Goal: Transaction & Acquisition: Download file/media

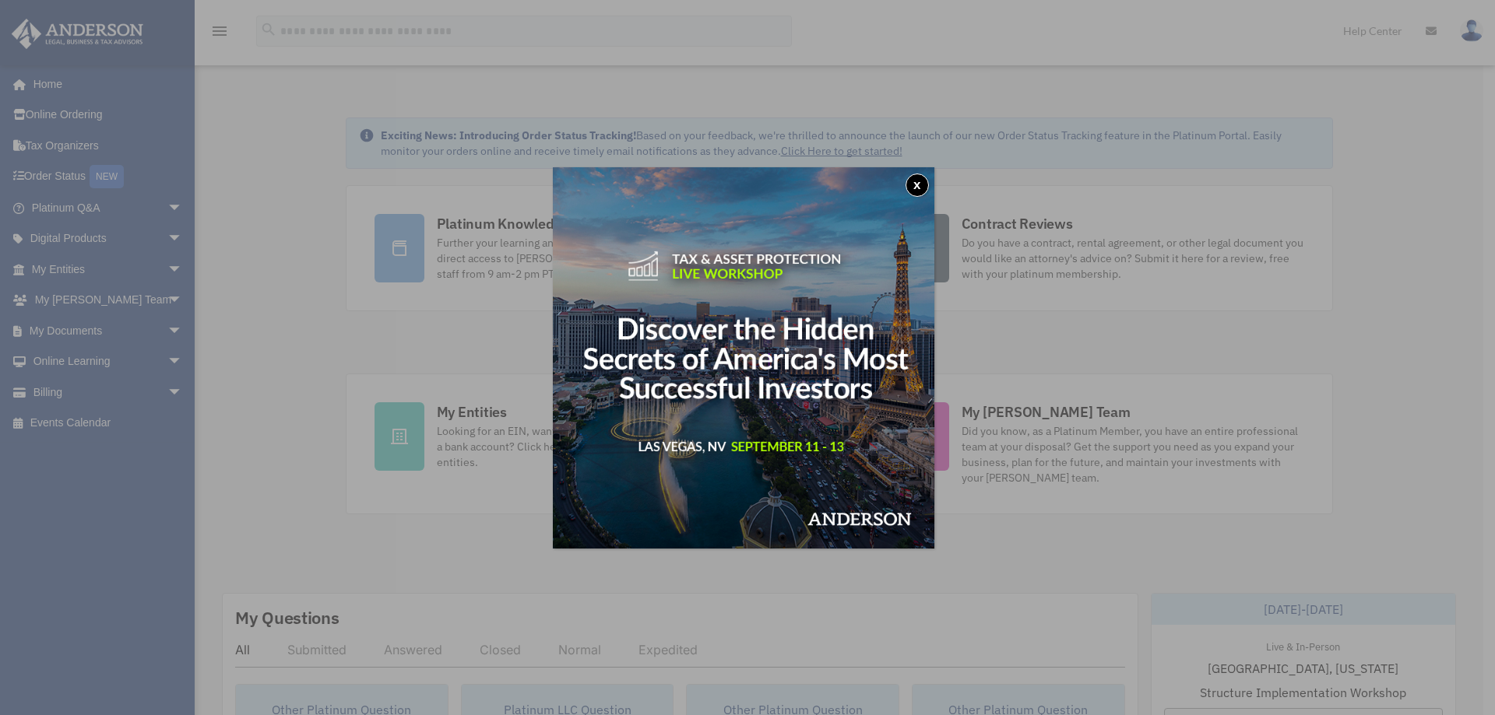
click at [85, 326] on div "x" at bounding box center [747, 357] width 1495 height 715
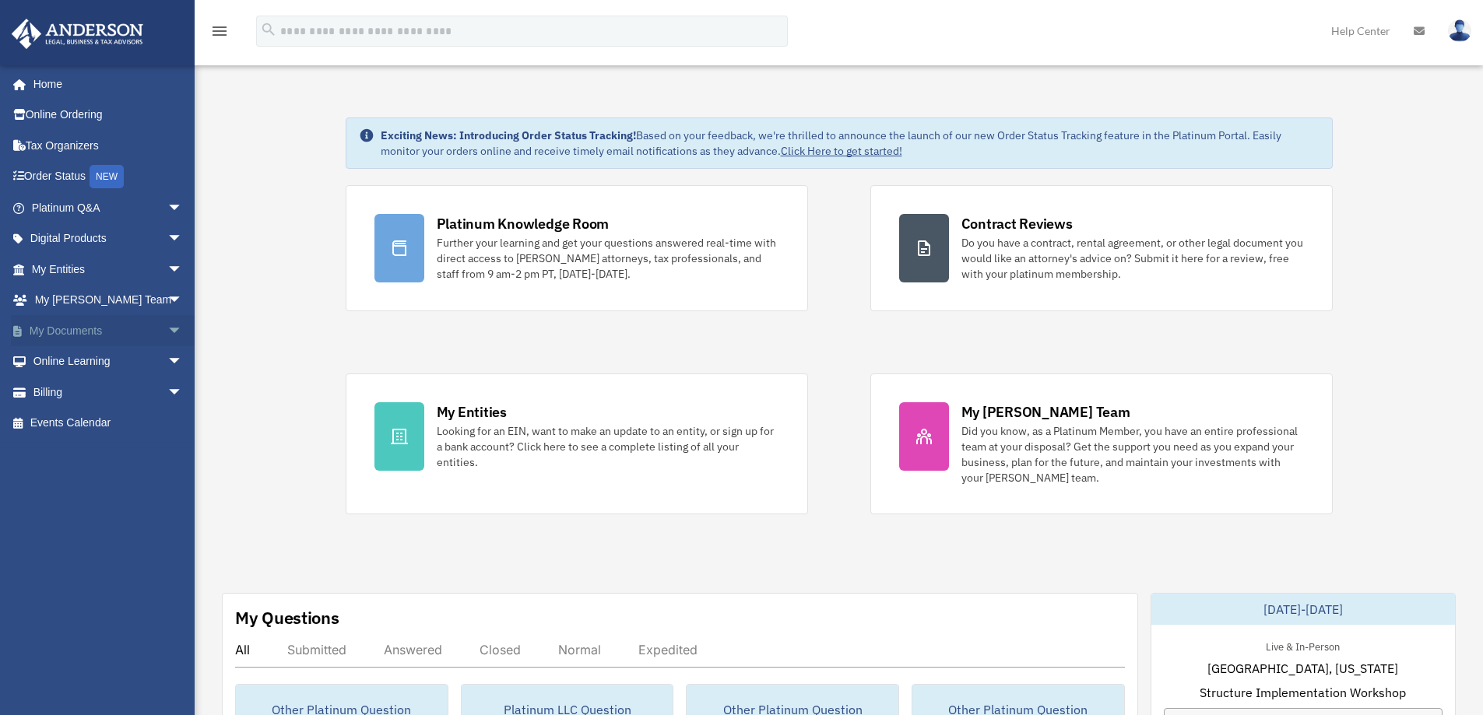
click at [75, 332] on link "My Documents arrow_drop_down" at bounding box center [108, 330] width 195 height 31
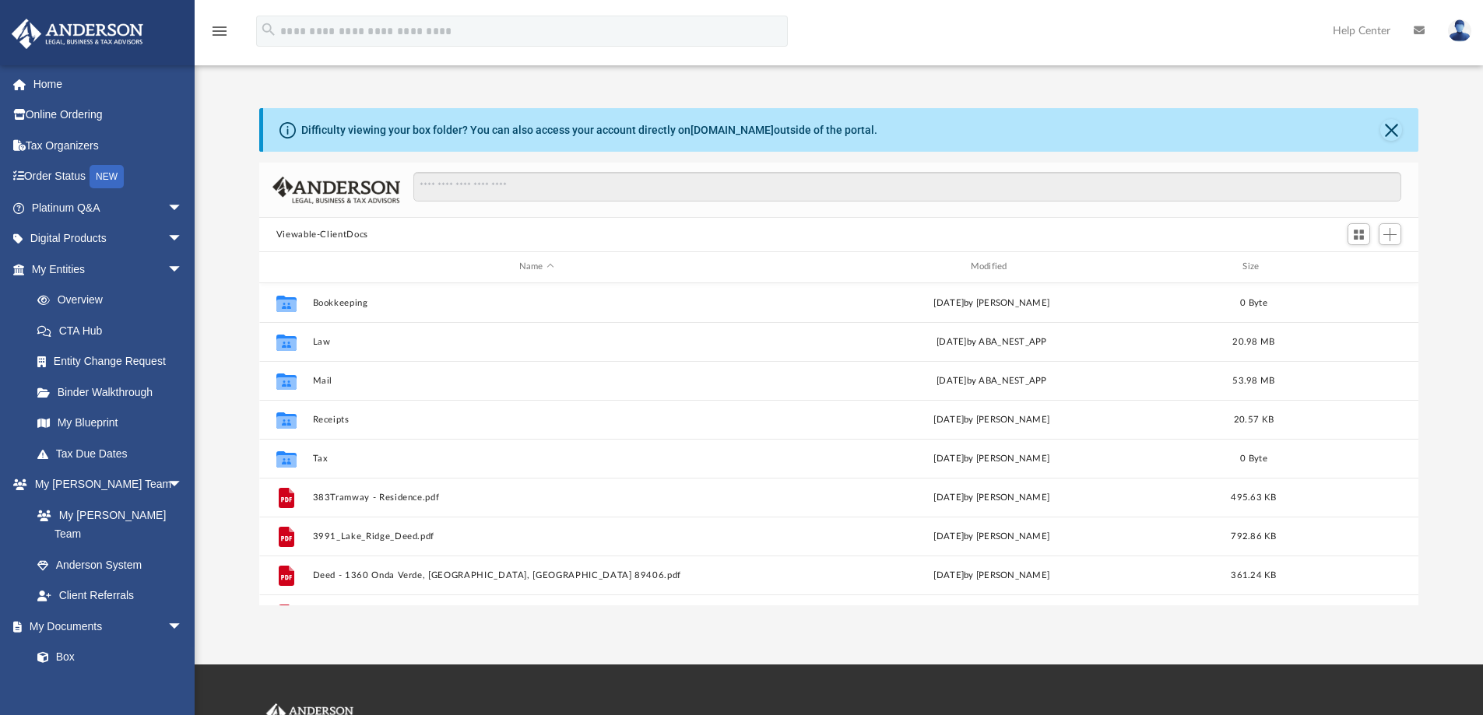
scroll to position [343, 1148]
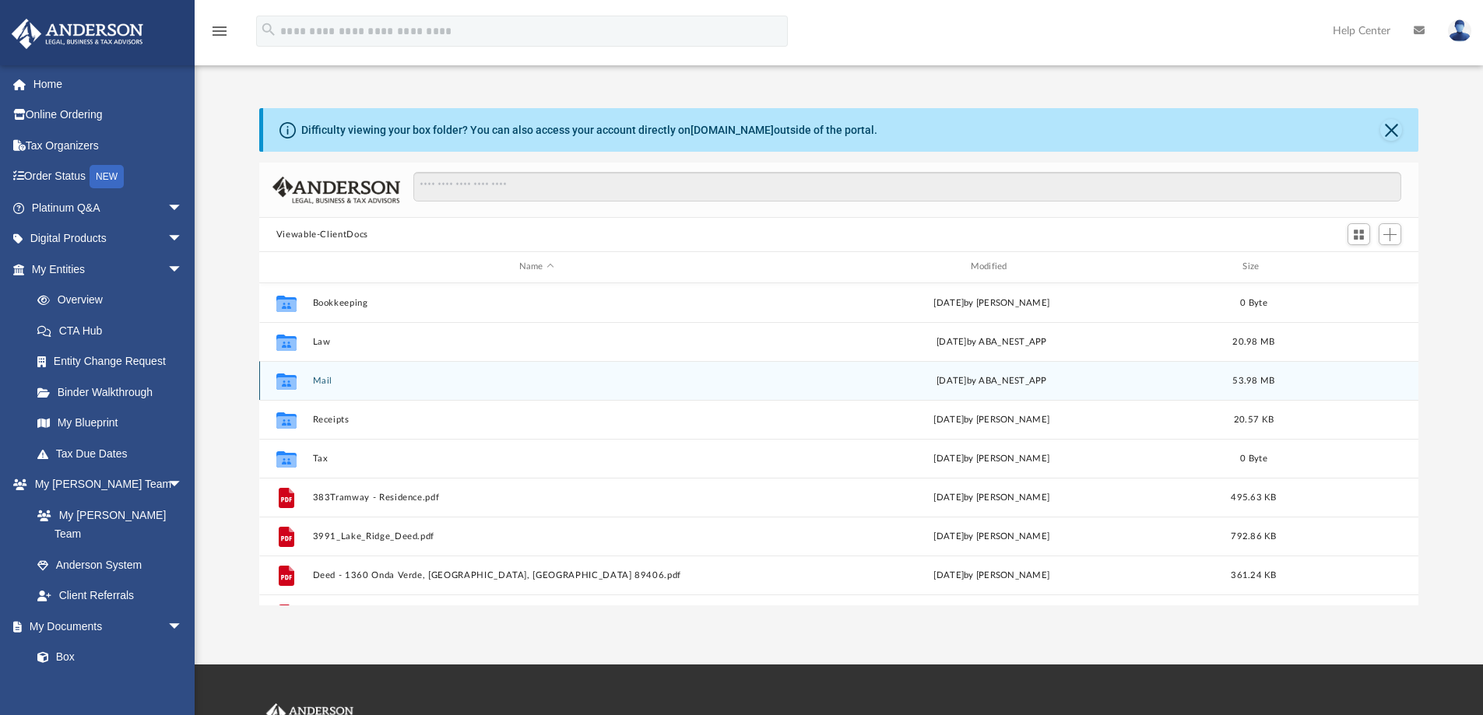
click at [323, 381] on button "Mail" at bounding box center [536, 381] width 448 height 10
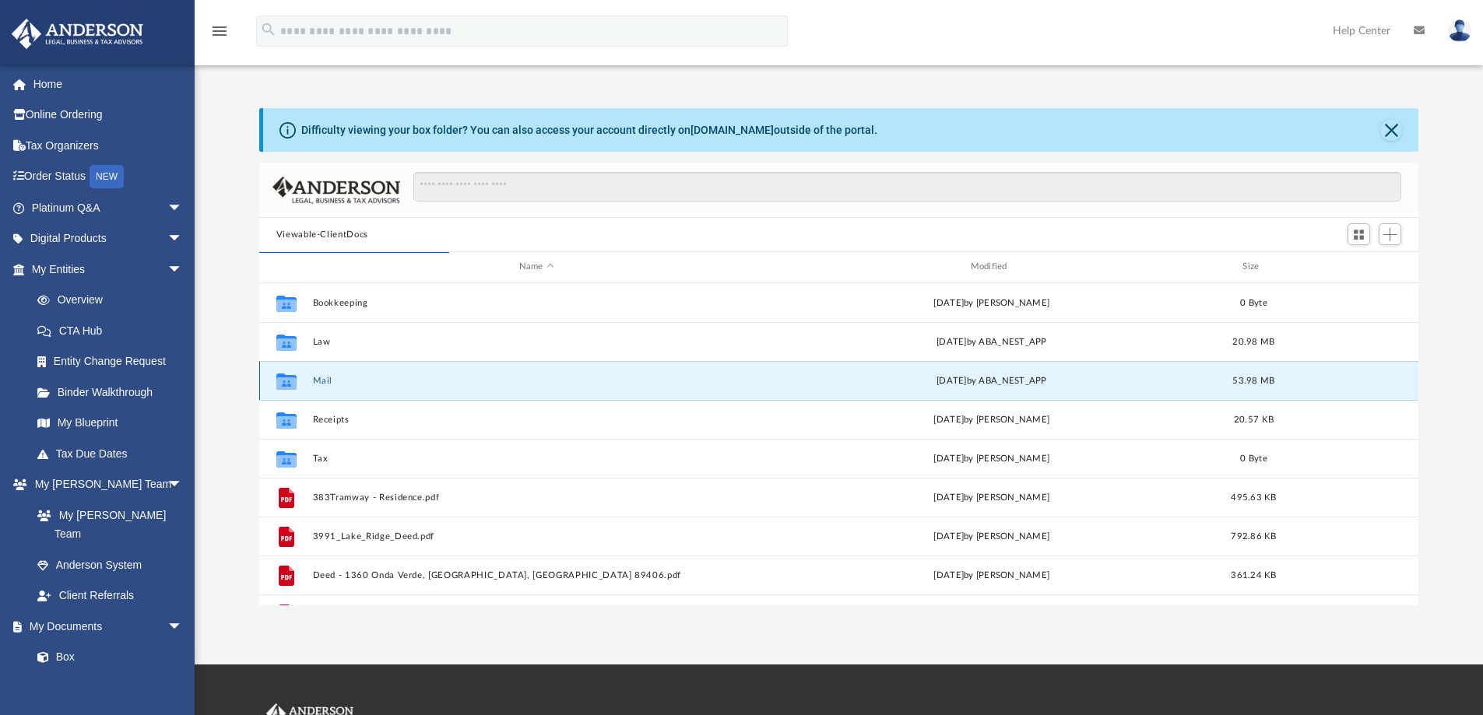
click at [322, 381] on button "Mail" at bounding box center [536, 381] width 448 height 10
click at [323, 378] on button "Mail" at bounding box center [536, 381] width 448 height 10
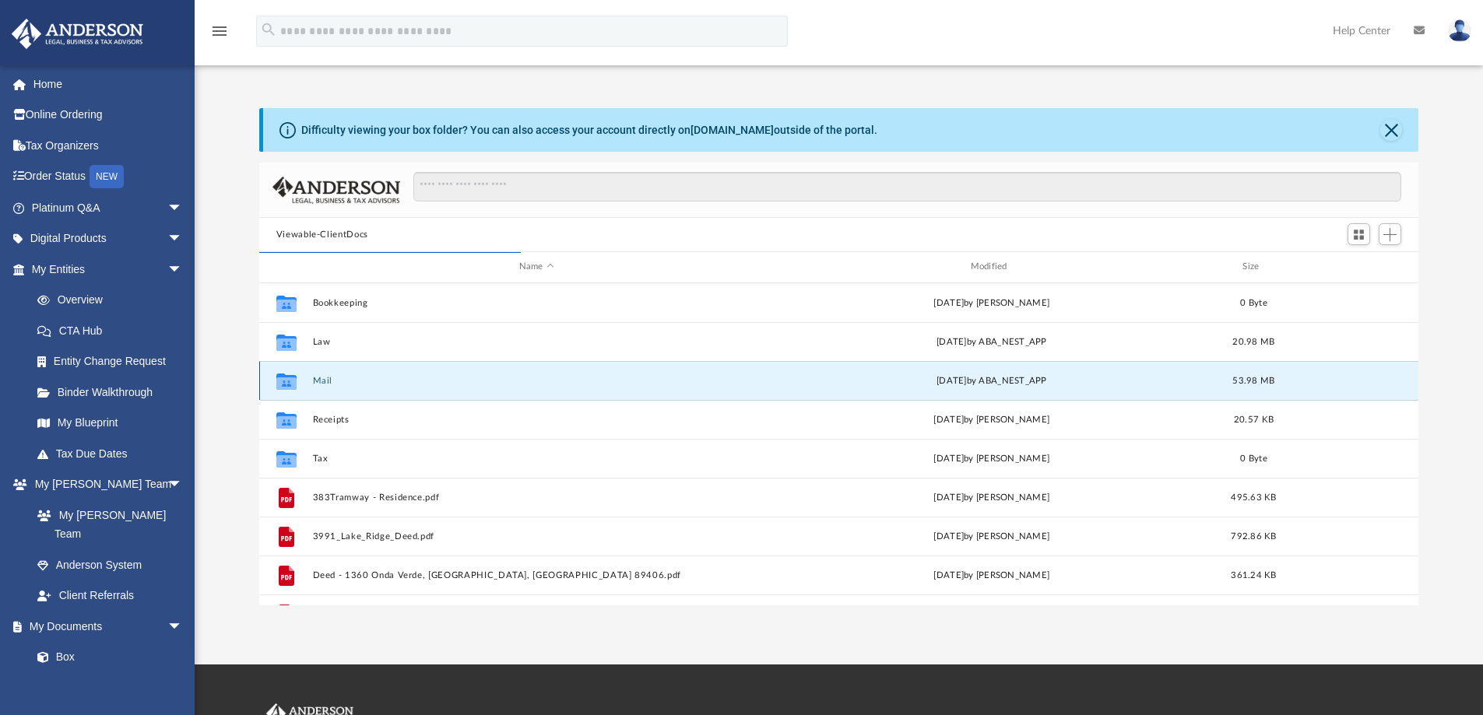
click at [323, 378] on button "Mail" at bounding box center [536, 381] width 448 height 10
click at [318, 376] on button "Mail" at bounding box center [536, 381] width 448 height 10
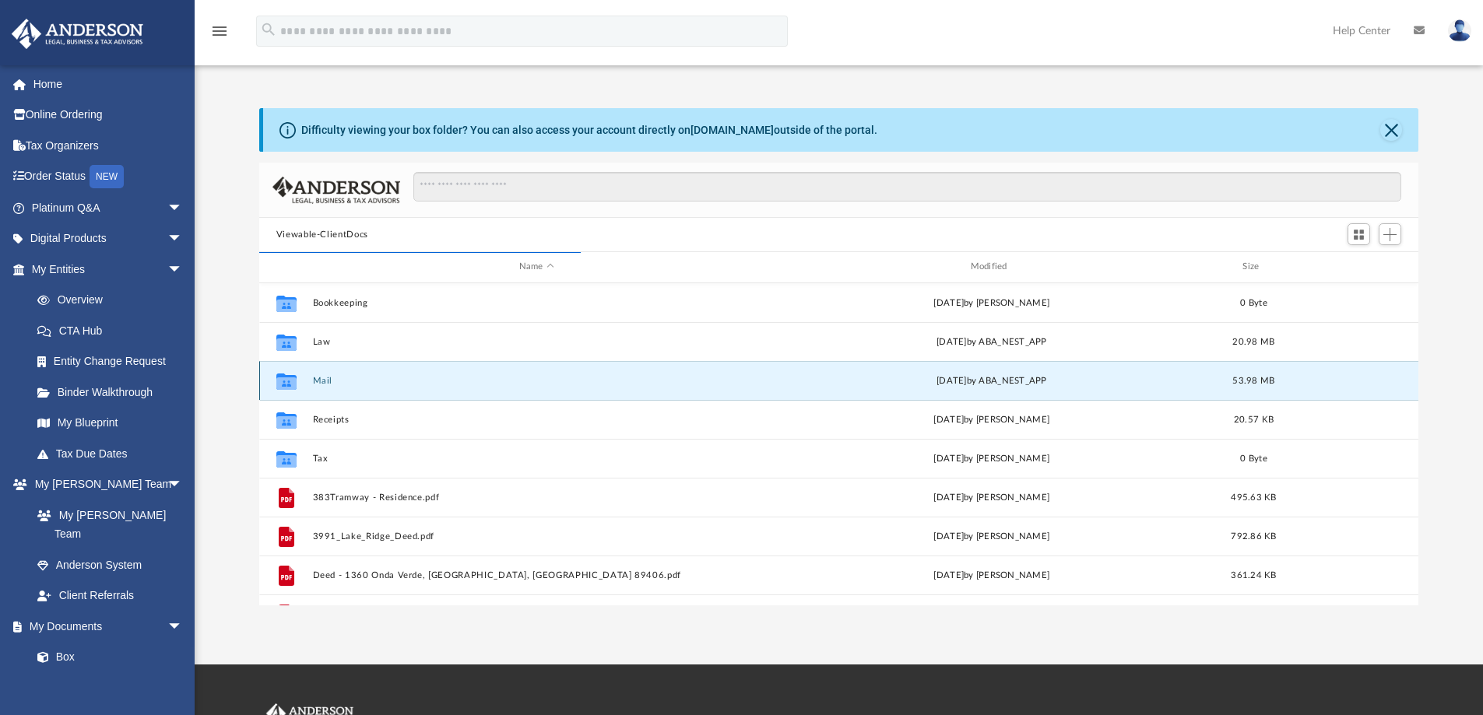
click at [318, 376] on button "Mail" at bounding box center [536, 381] width 448 height 10
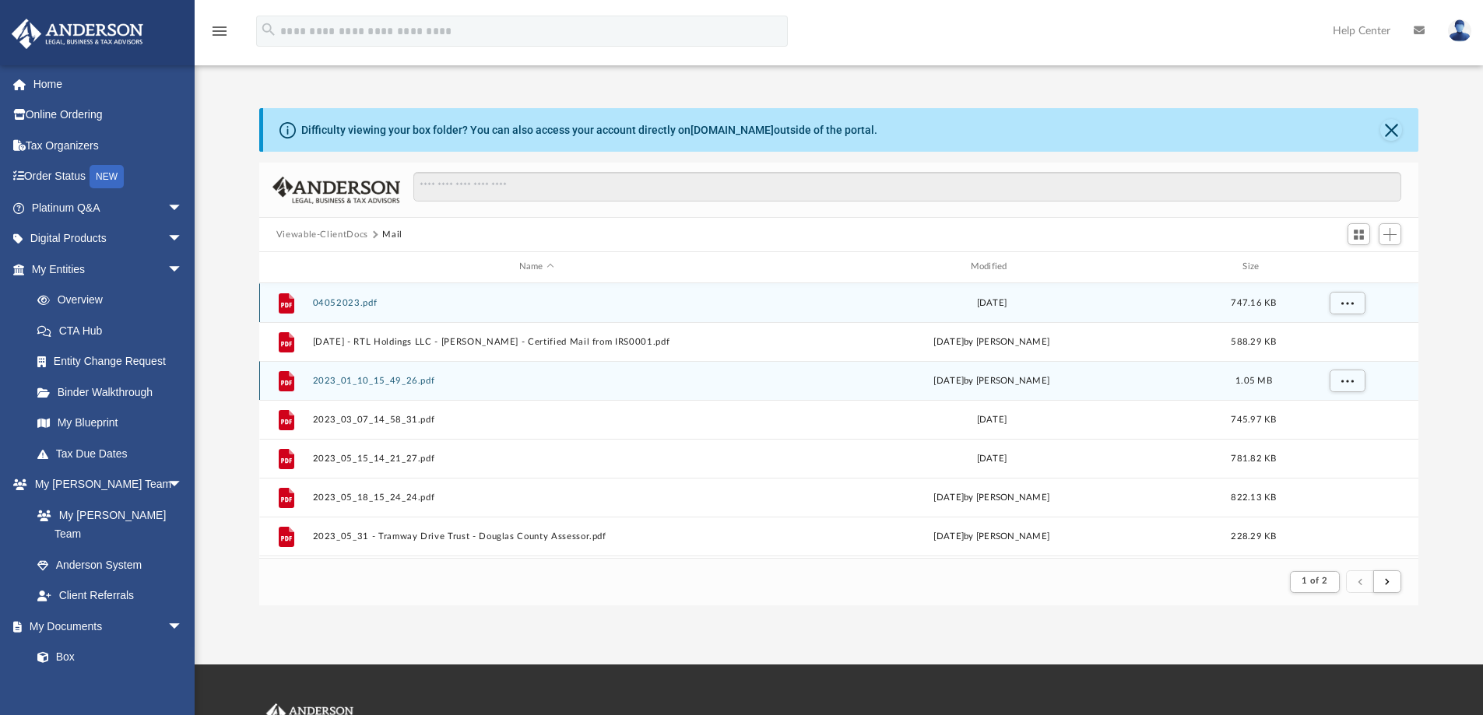
scroll to position [294, 1148]
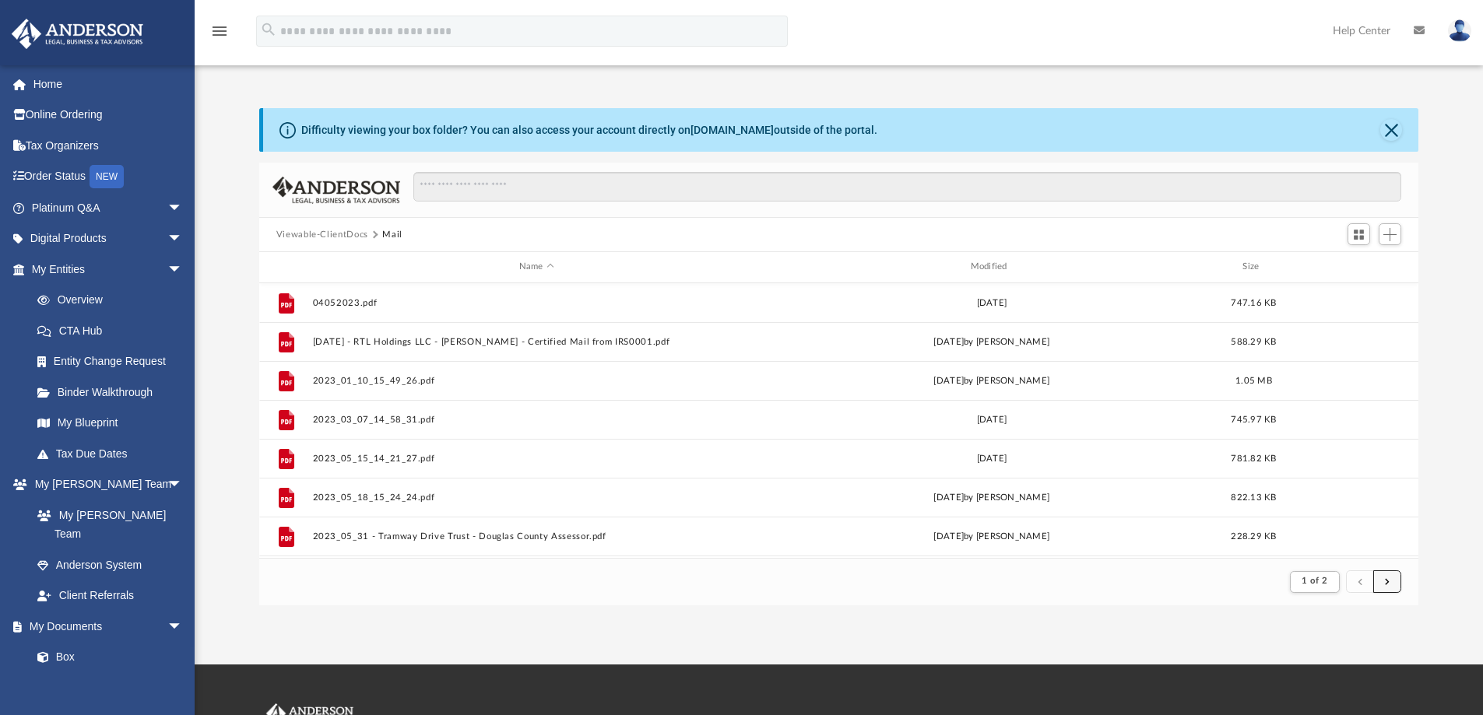
click at [1392, 583] on button "submit" at bounding box center [1387, 582] width 28 height 23
click at [1387, 578] on span "submit" at bounding box center [1387, 582] width 5 height 9
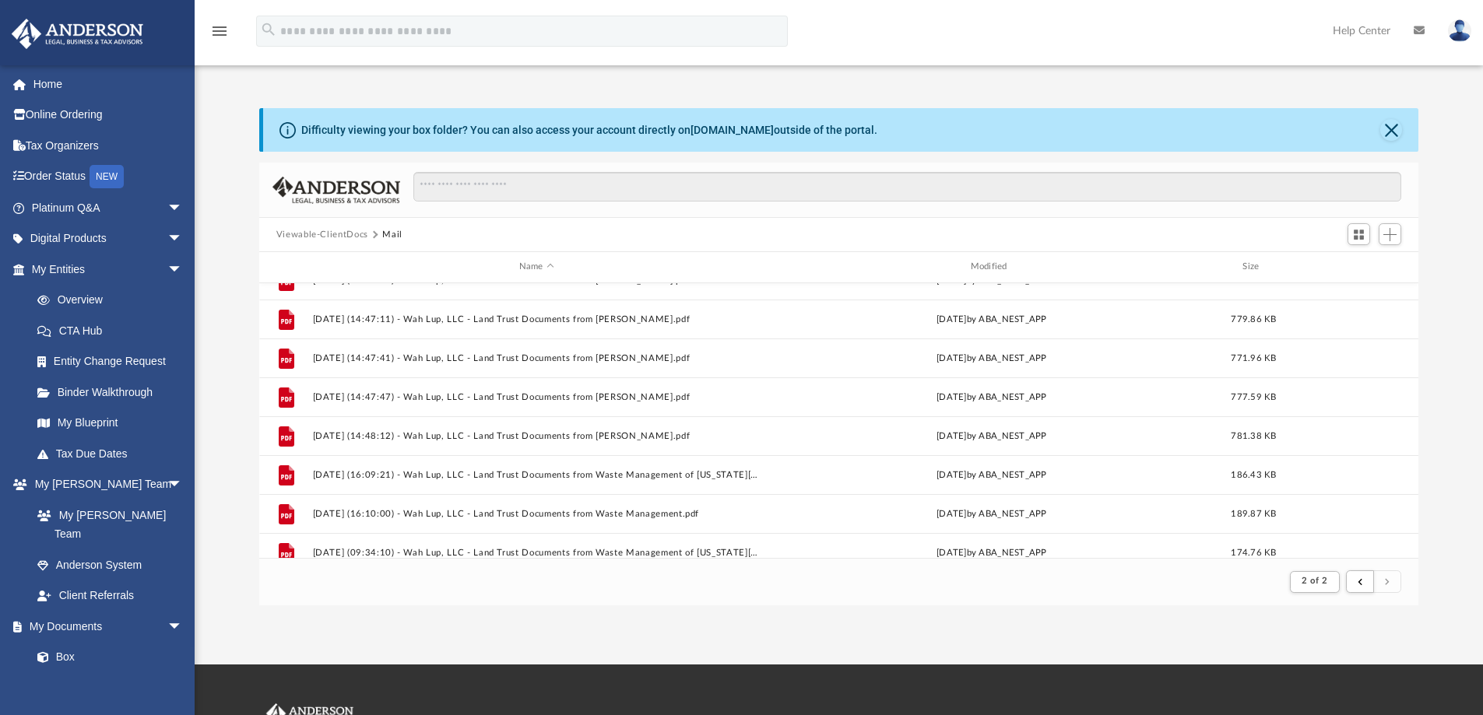
scroll to position [1204, 0]
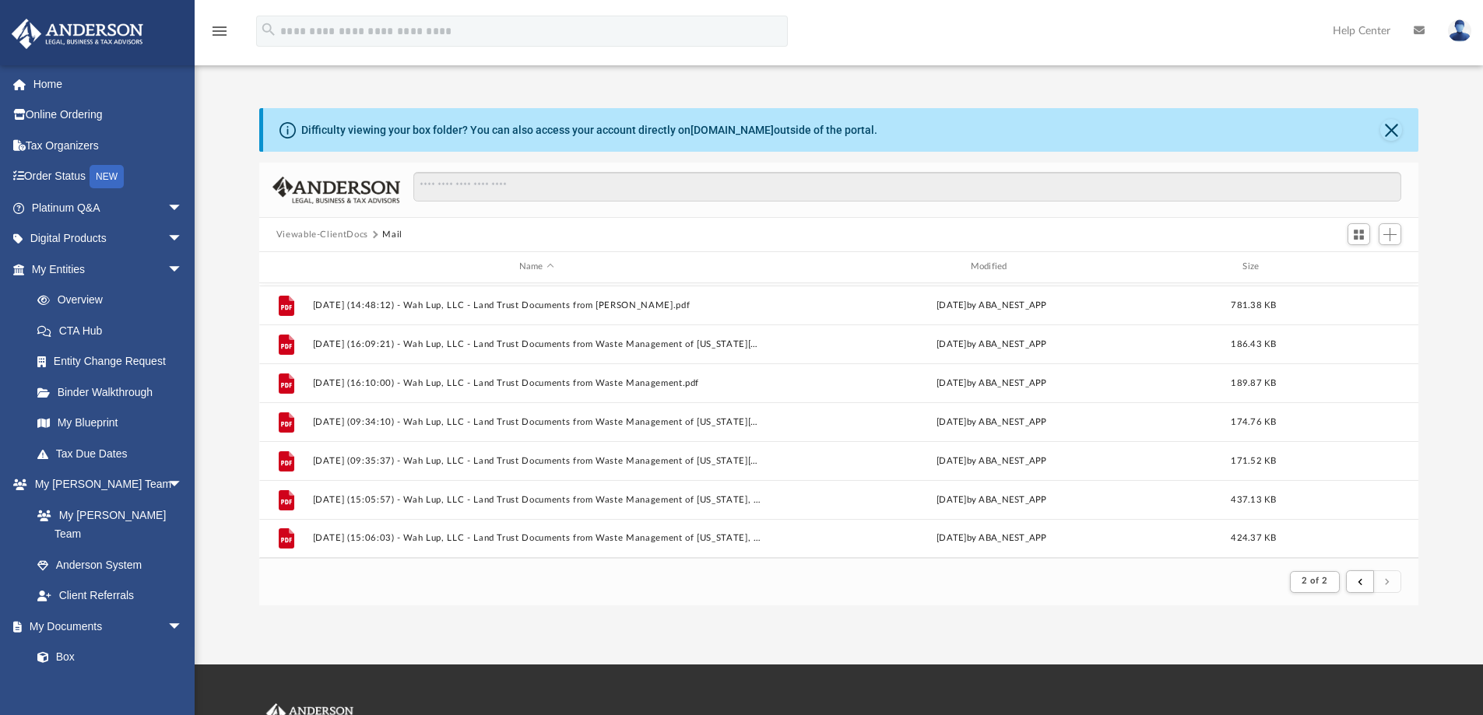
click at [1404, 550] on div "File [DATE] (14:47:41) - Wah Lup, LLC - Land Trust Documents from [PERSON_NAME]…" at bounding box center [839, 420] width 1160 height 275
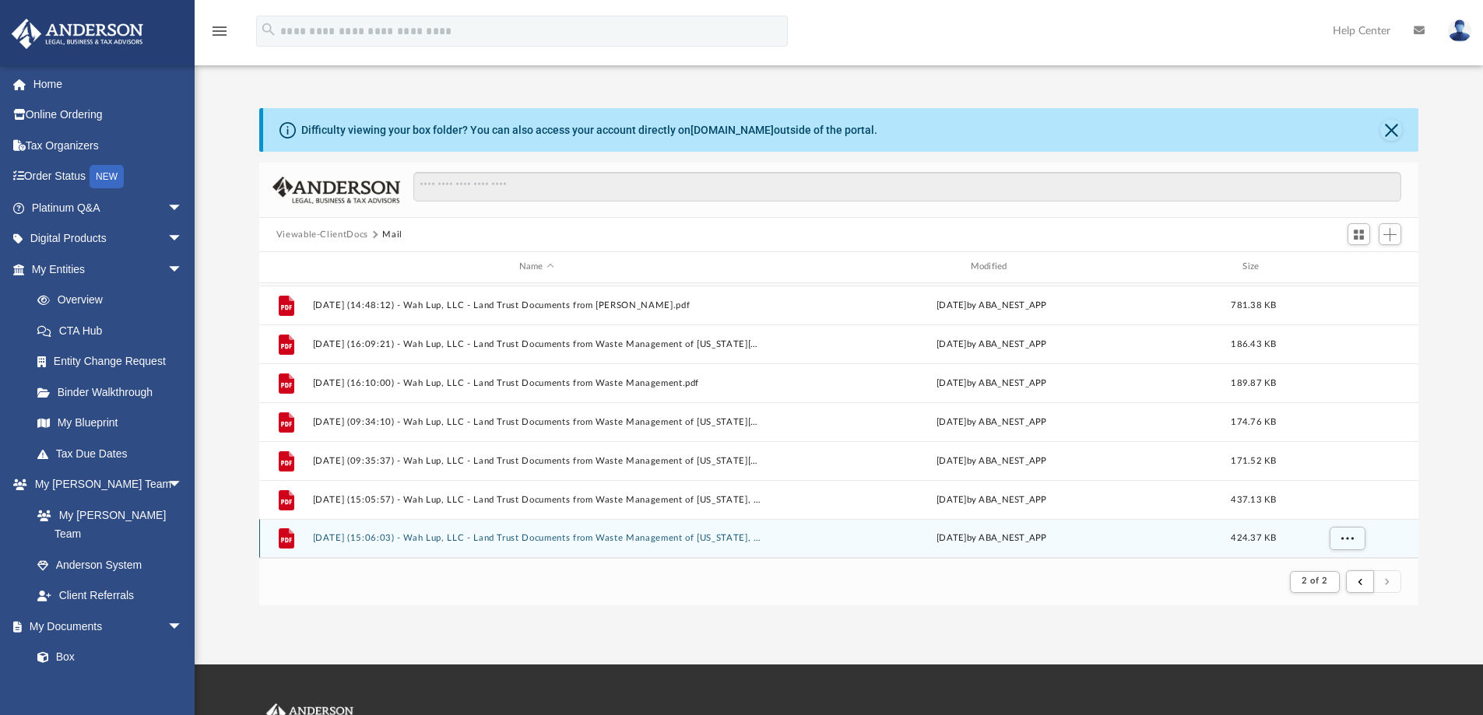
click at [1404, 550] on div "File [DATE] (15:06:03) - Wah Lup, LLC - Land Trust Documents from Waste Managem…" at bounding box center [839, 538] width 1160 height 39
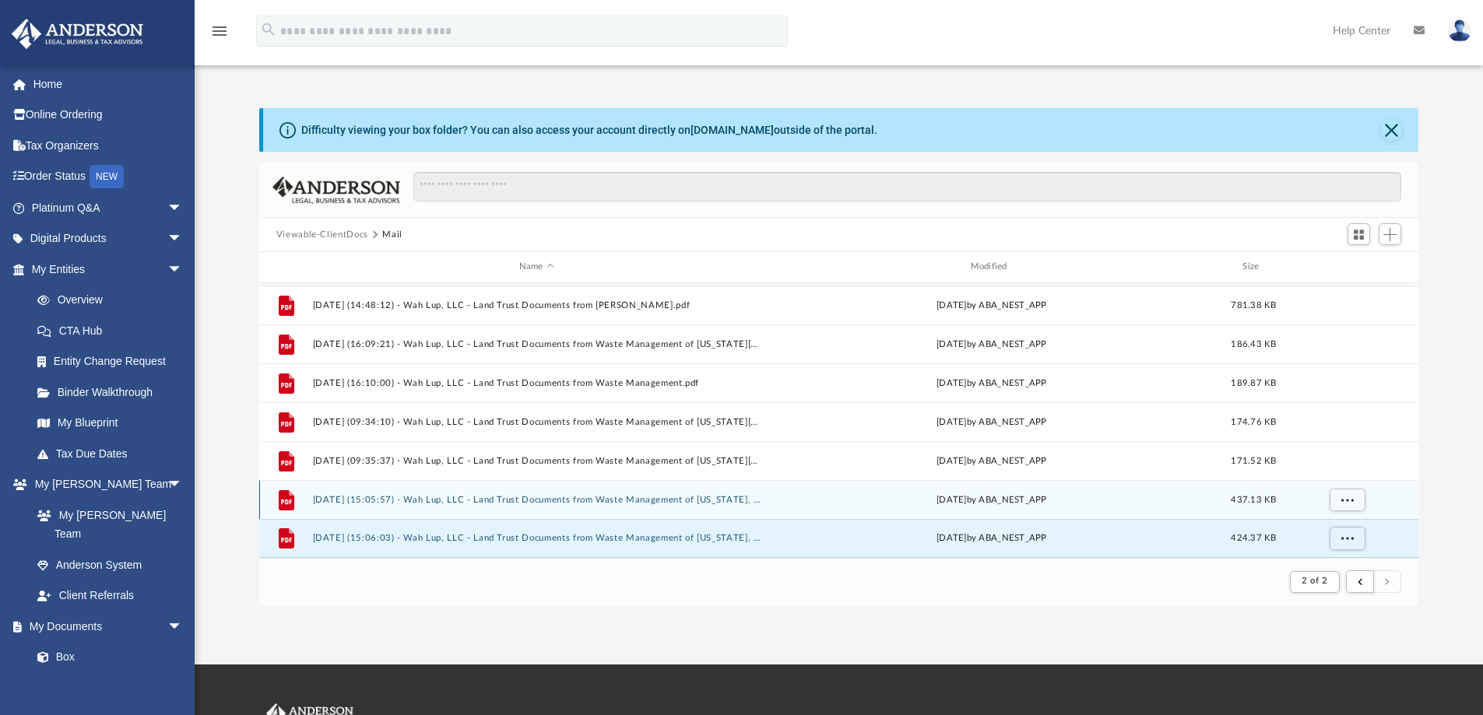
click at [338, 500] on button "[DATE] (15:05:57) - Wah Lup, LLC - Land Trust Documents from Waste Management o…" at bounding box center [536, 500] width 448 height 10
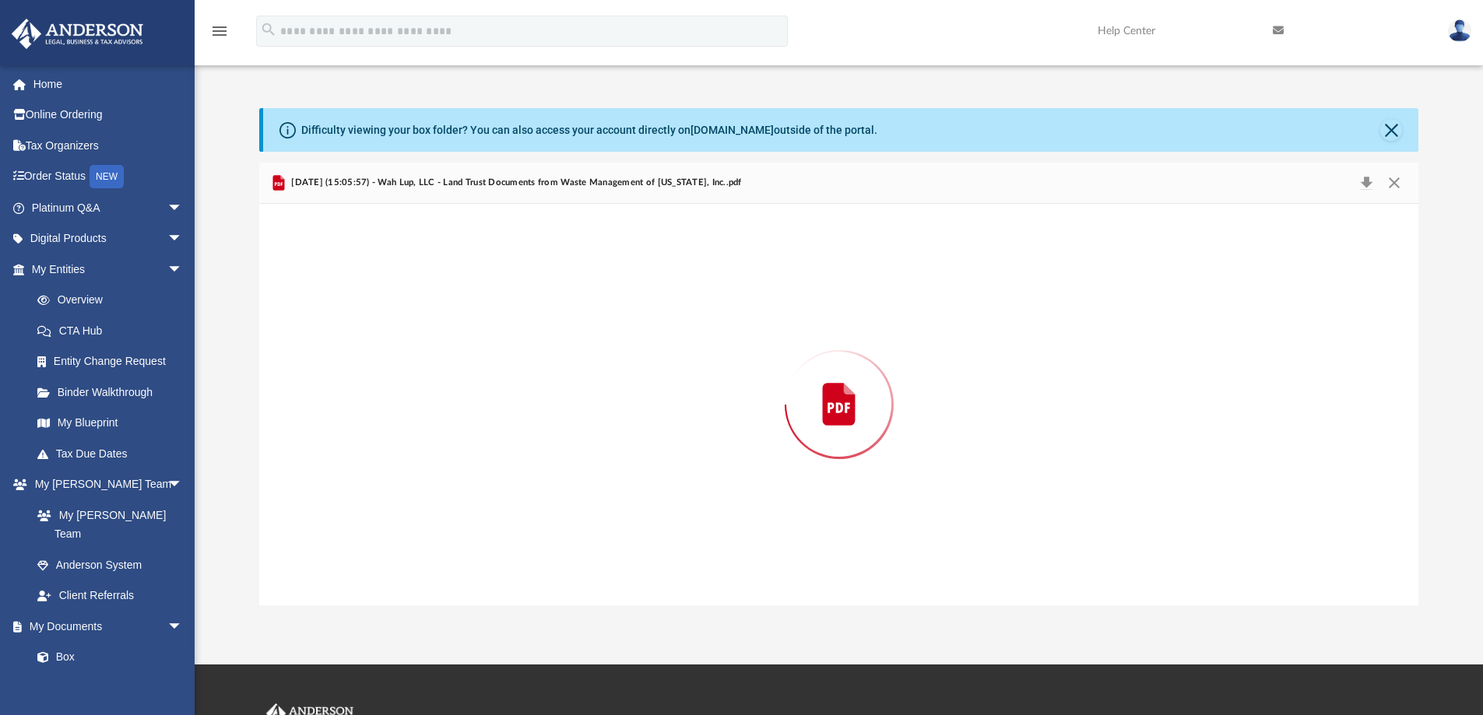
click at [338, 500] on div "Preview" at bounding box center [839, 405] width 1160 height 402
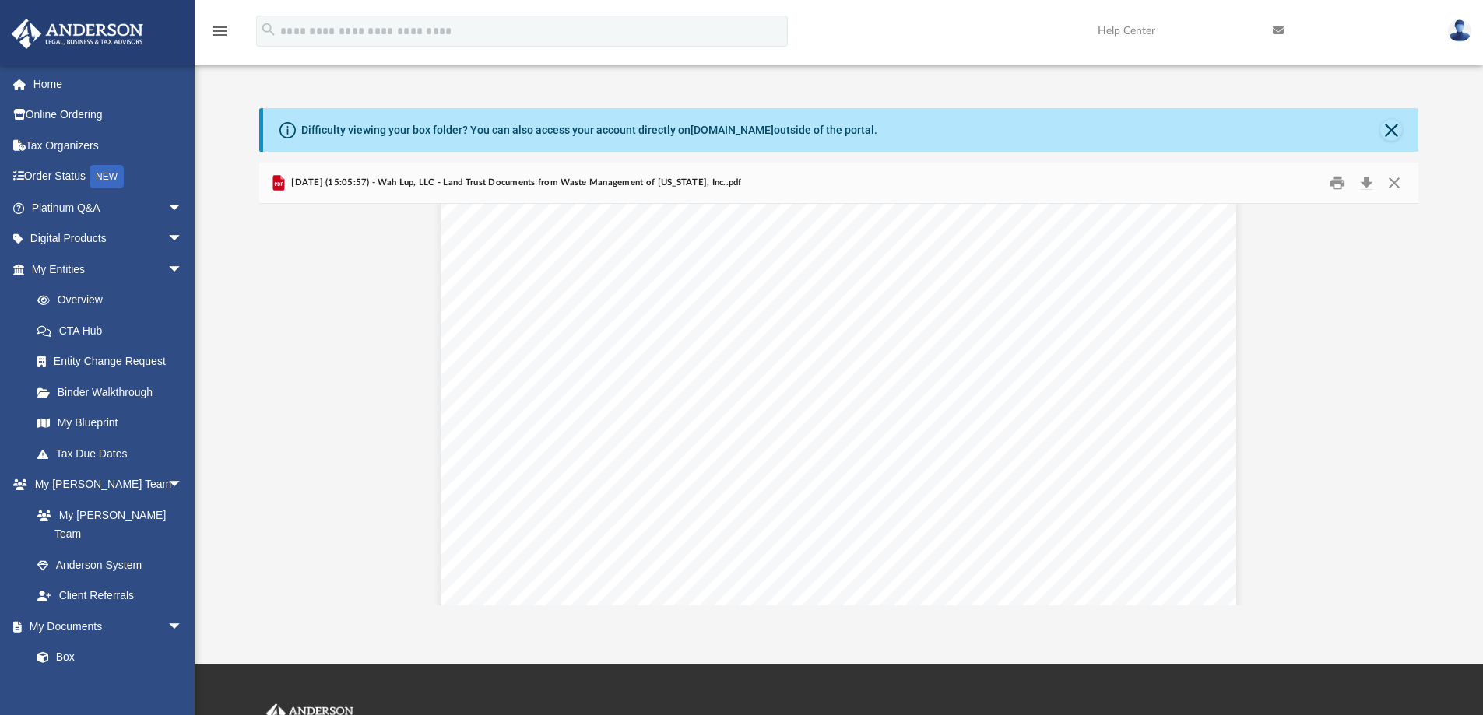
scroll to position [1324, 0]
click at [1331, 181] on button "Print" at bounding box center [1337, 183] width 31 height 24
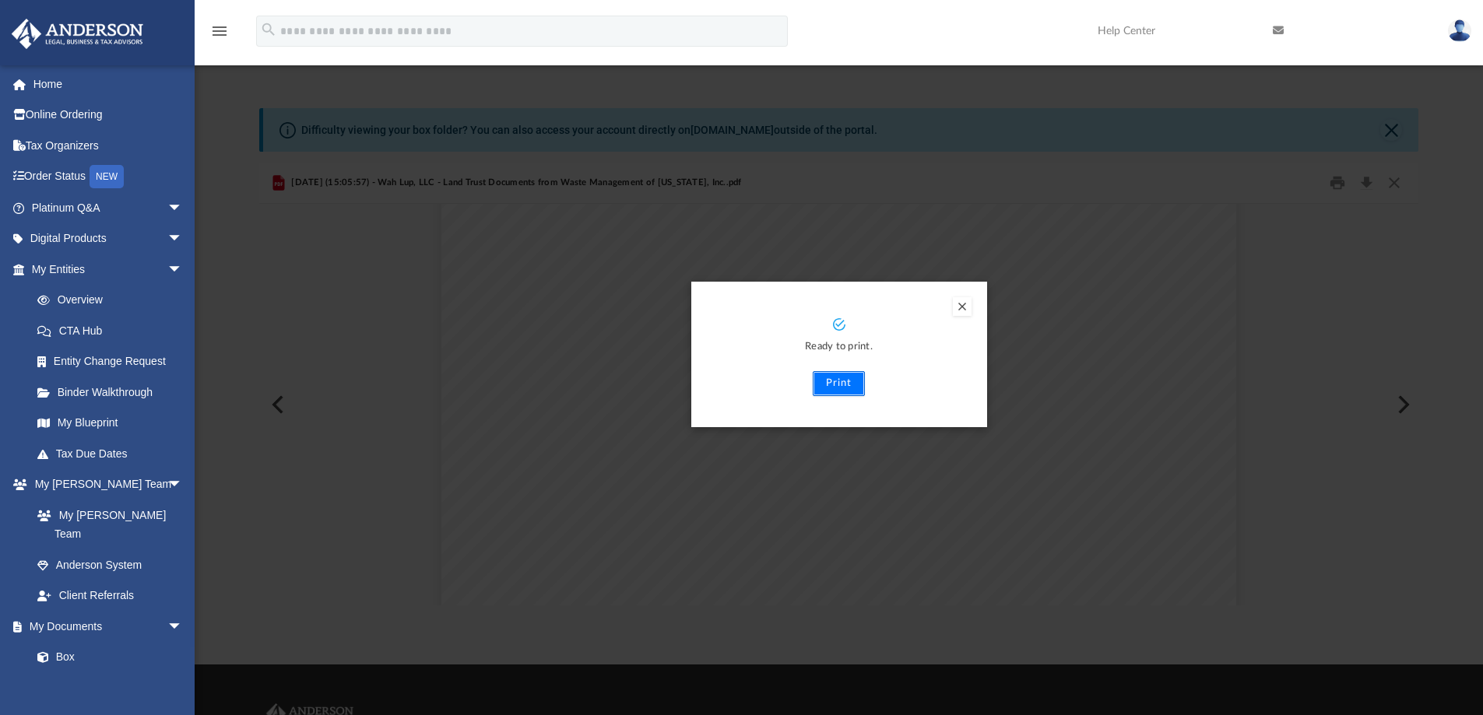
click at [833, 385] on button "Print" at bounding box center [839, 383] width 52 height 25
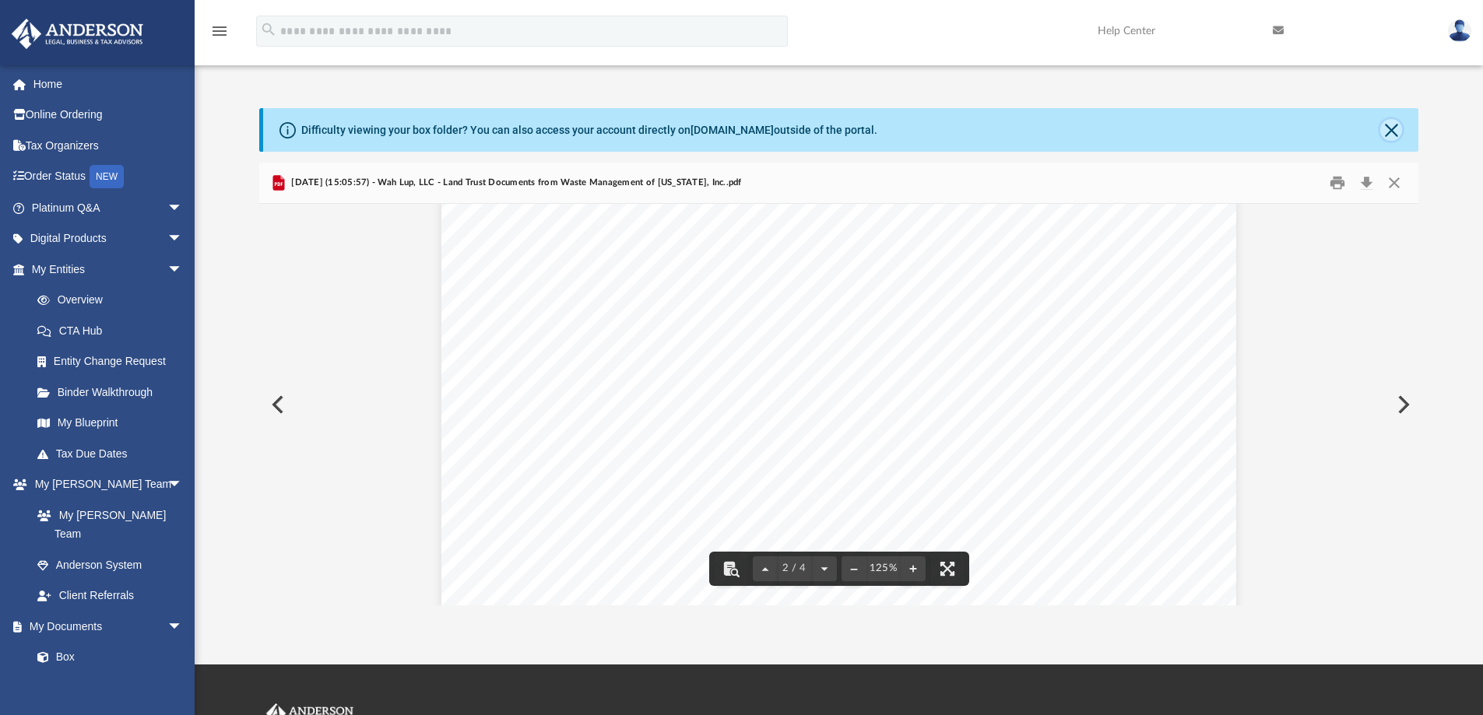
click at [1390, 128] on button "Close" at bounding box center [1391, 130] width 22 height 22
click at [1390, 128] on div "Difficulty viewing your box folder? You can also access your account directly o…" at bounding box center [841, 130] width 1156 height 44
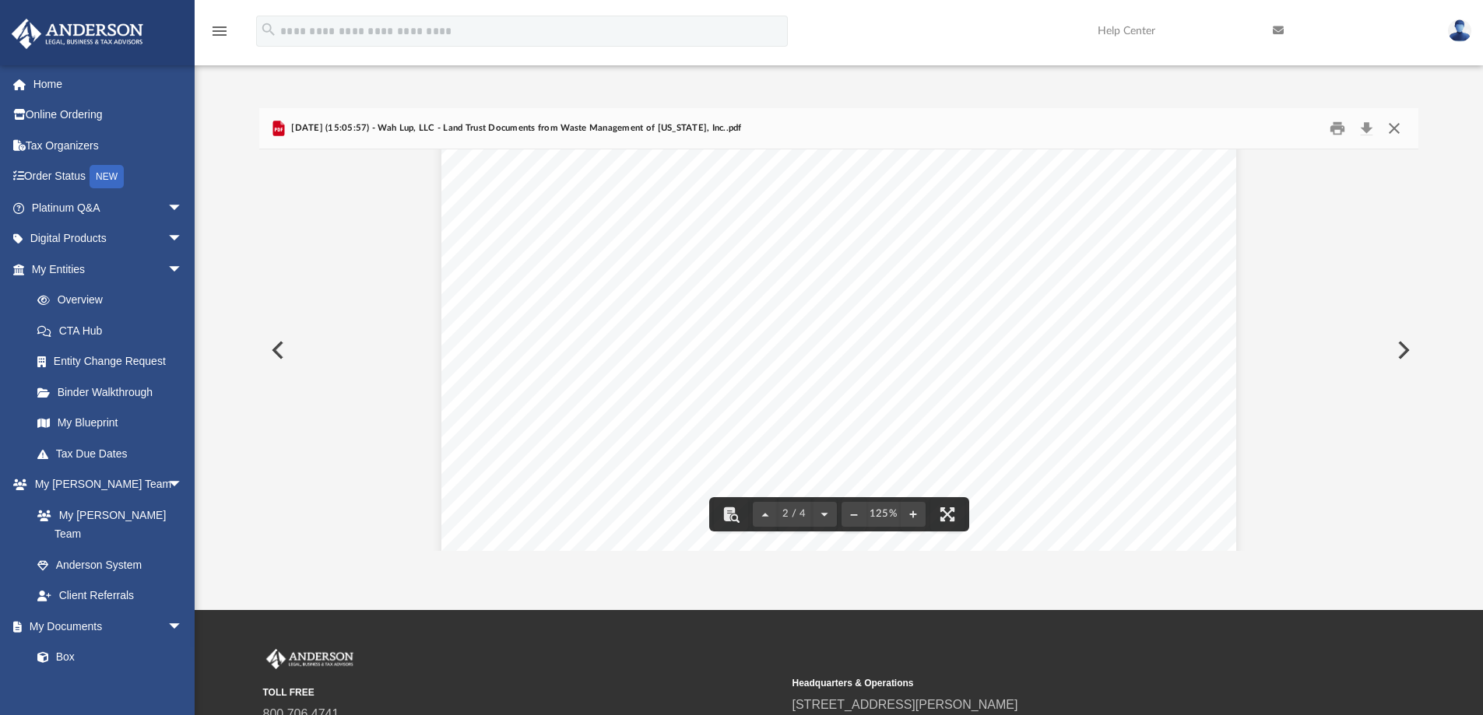
click at [1394, 136] on button "Close" at bounding box center [1394, 129] width 28 height 24
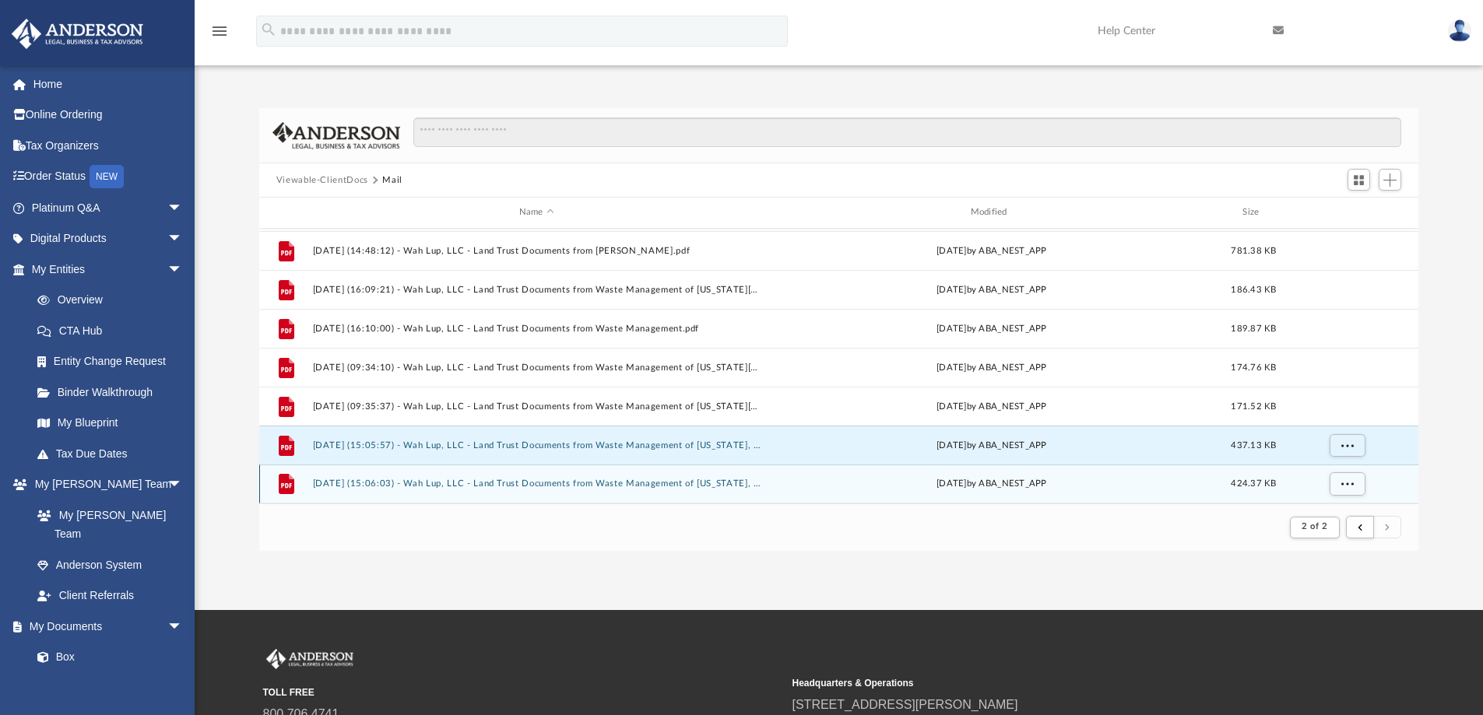
click at [422, 481] on button "[DATE] (15:06:03) - Wah Lup, LLC - Land Trust Documents from Waste Management o…" at bounding box center [536, 484] width 448 height 10
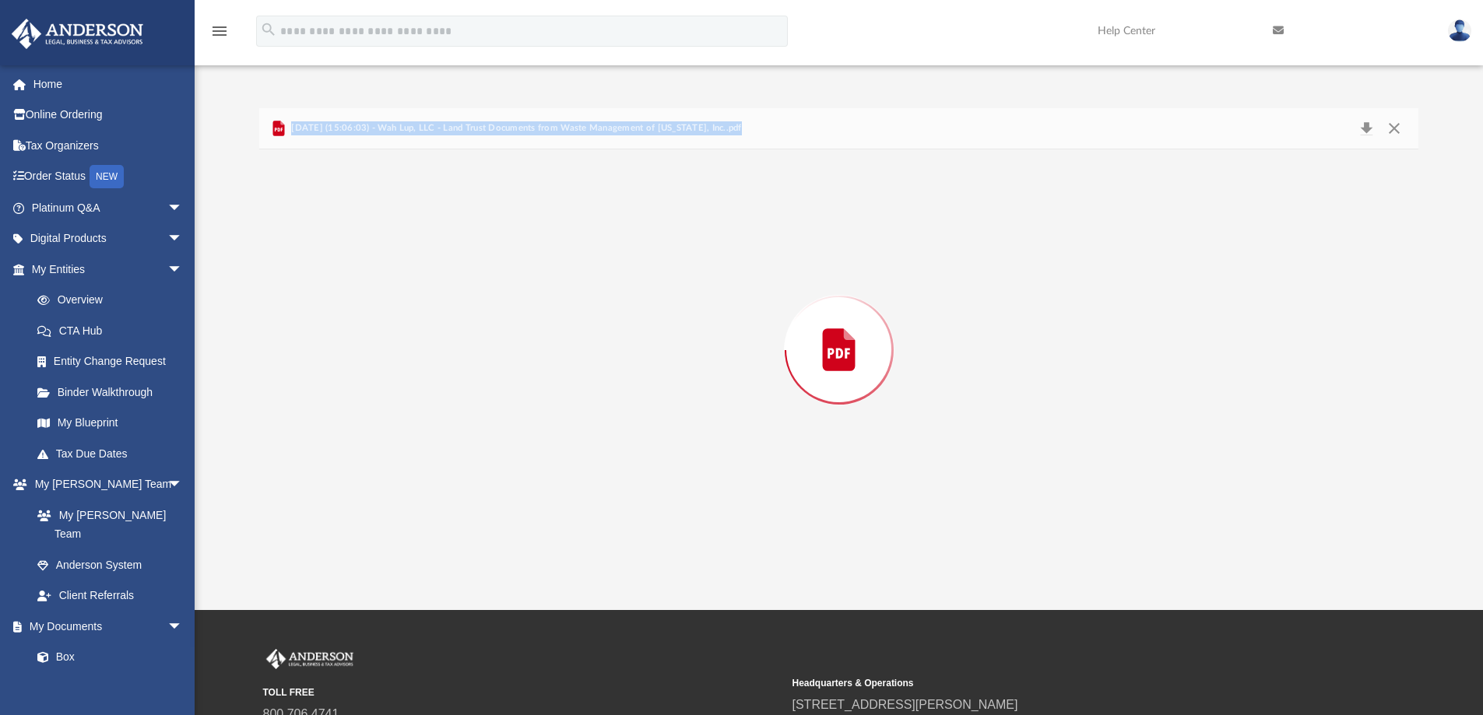
click at [422, 481] on div "Preview" at bounding box center [839, 350] width 1160 height 402
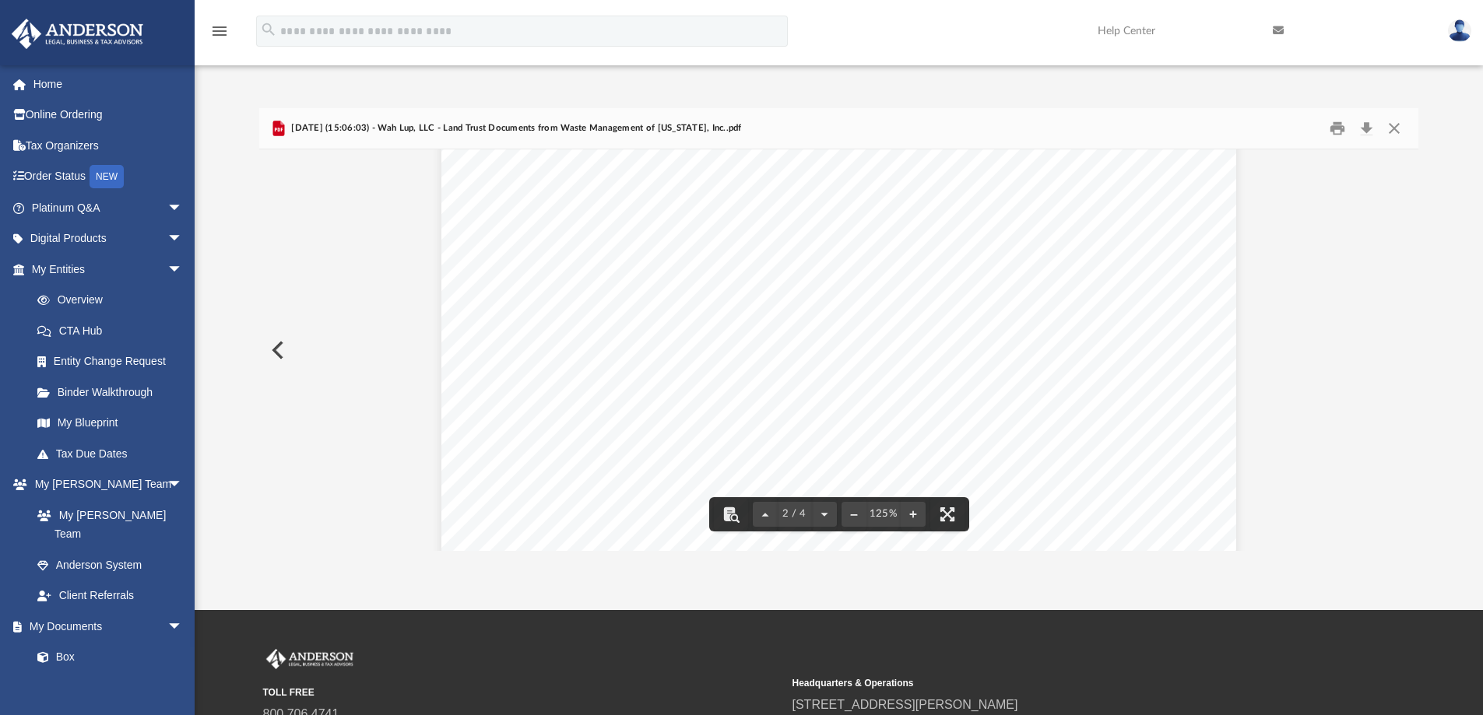
scroll to position [1401, 0]
click at [1339, 128] on button "Print" at bounding box center [1337, 129] width 31 height 24
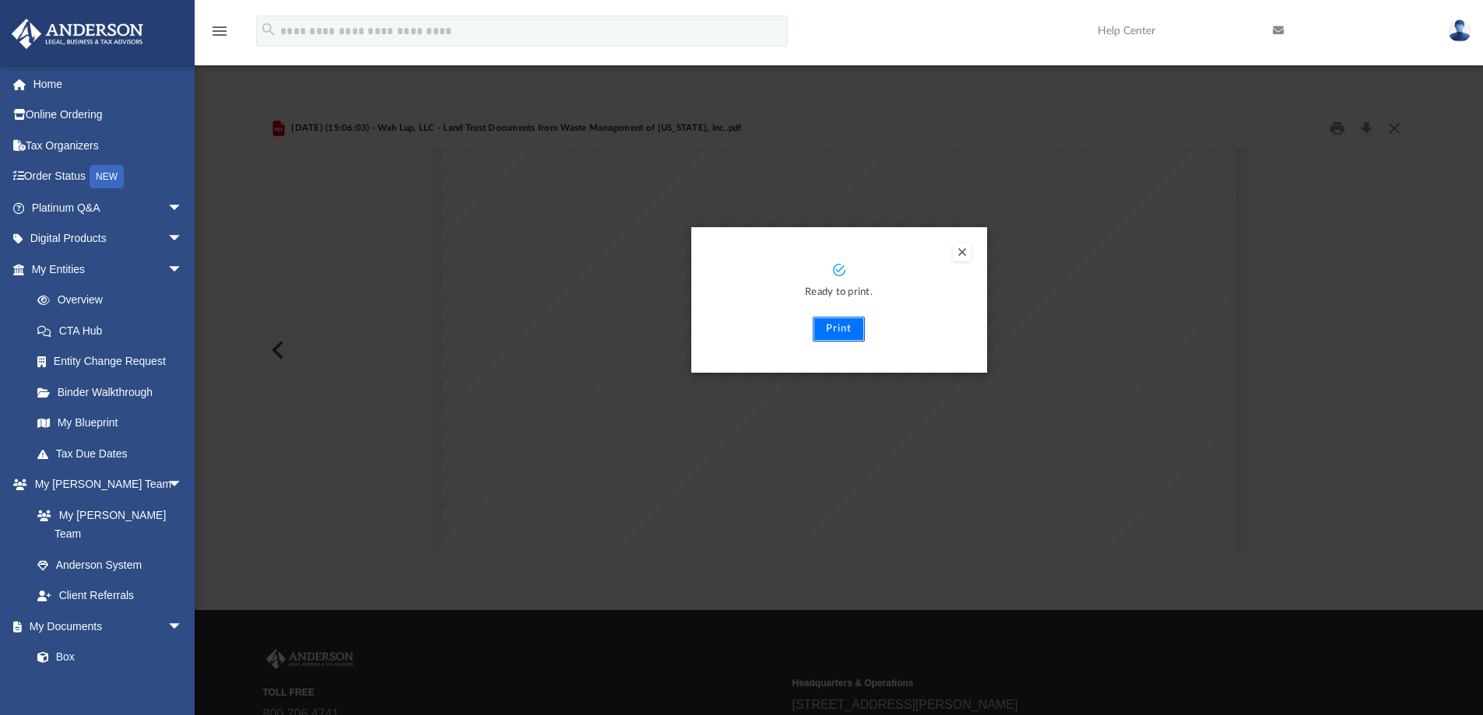
click at [836, 330] on button "Print" at bounding box center [839, 329] width 52 height 25
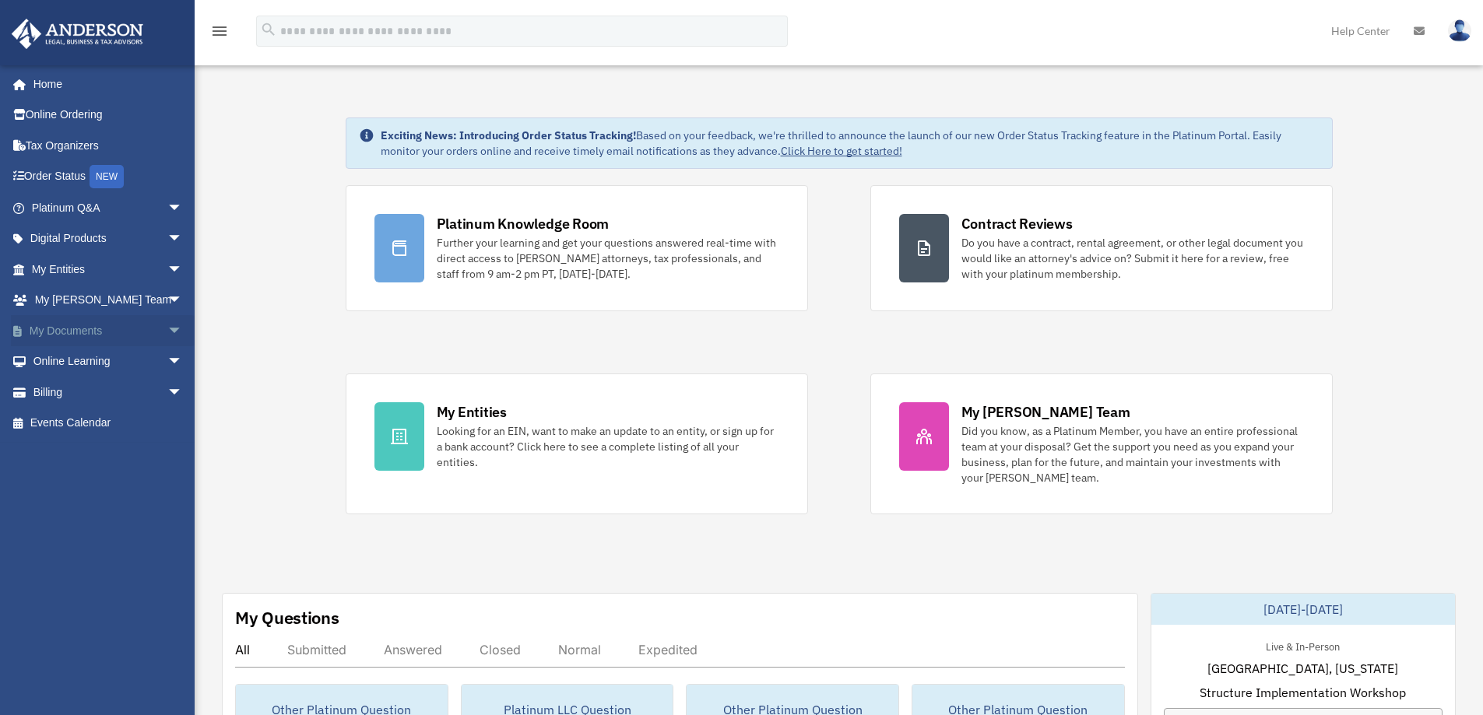
click at [52, 331] on link "My Documents arrow_drop_down" at bounding box center [108, 330] width 195 height 31
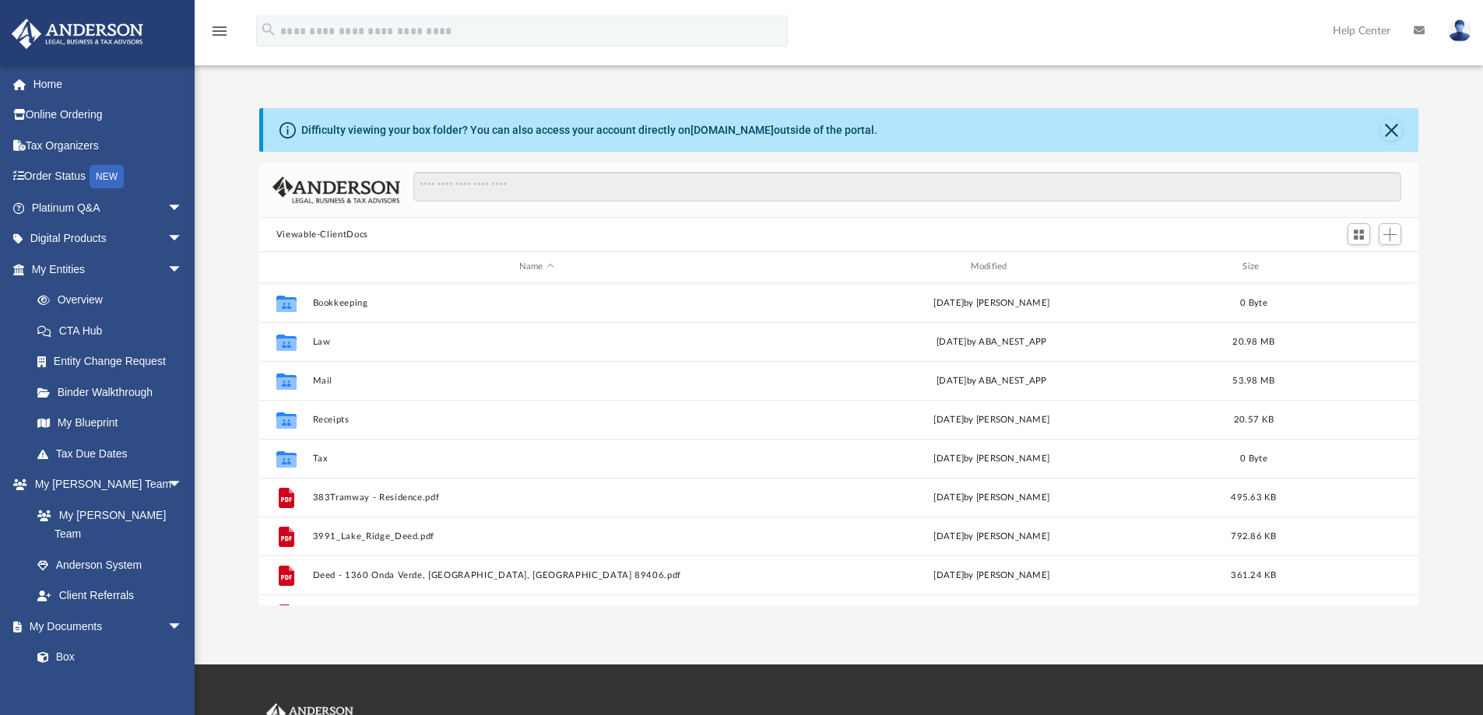
scroll to position [343, 1148]
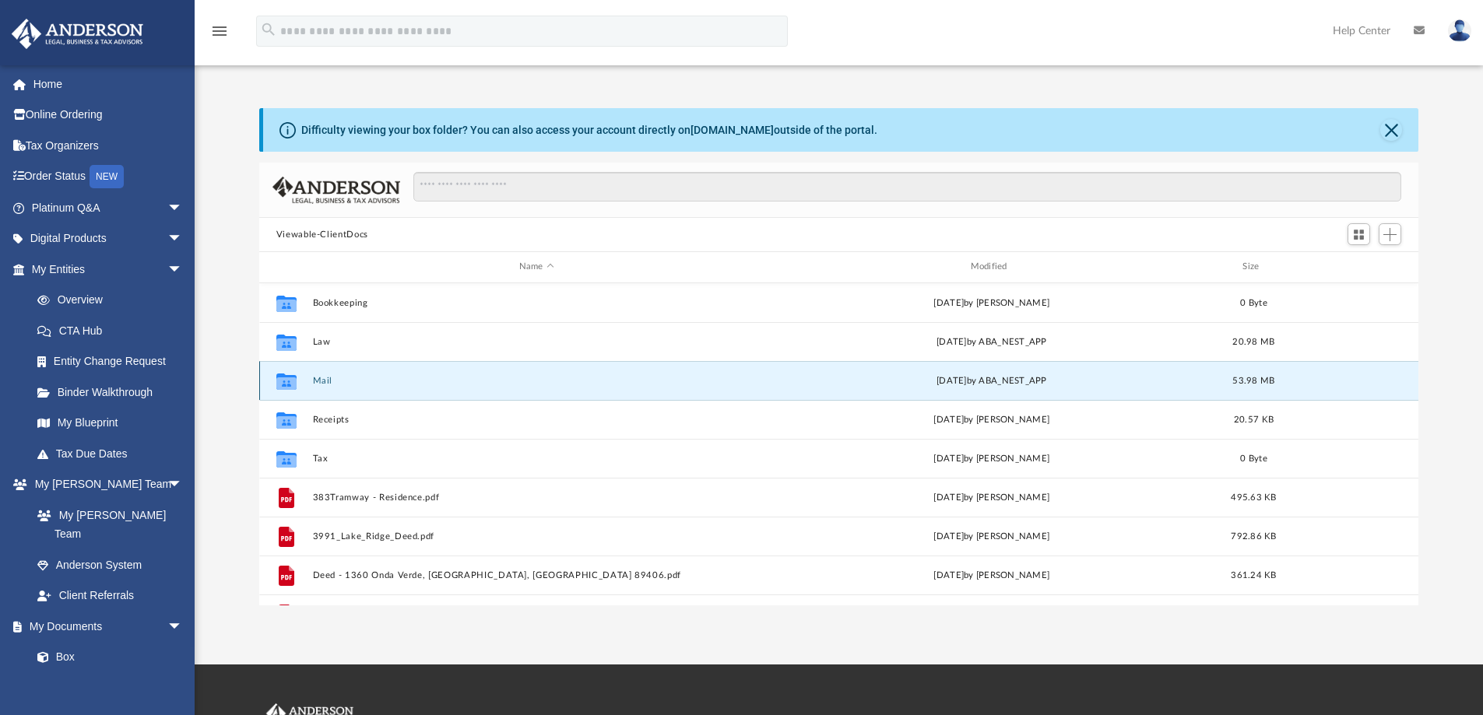
click at [329, 378] on button "Mail" at bounding box center [536, 381] width 448 height 10
click at [318, 381] on button "Mail" at bounding box center [536, 381] width 448 height 10
click at [324, 381] on button "Mail" at bounding box center [536, 381] width 448 height 10
click at [318, 377] on button "Mail" at bounding box center [536, 381] width 448 height 10
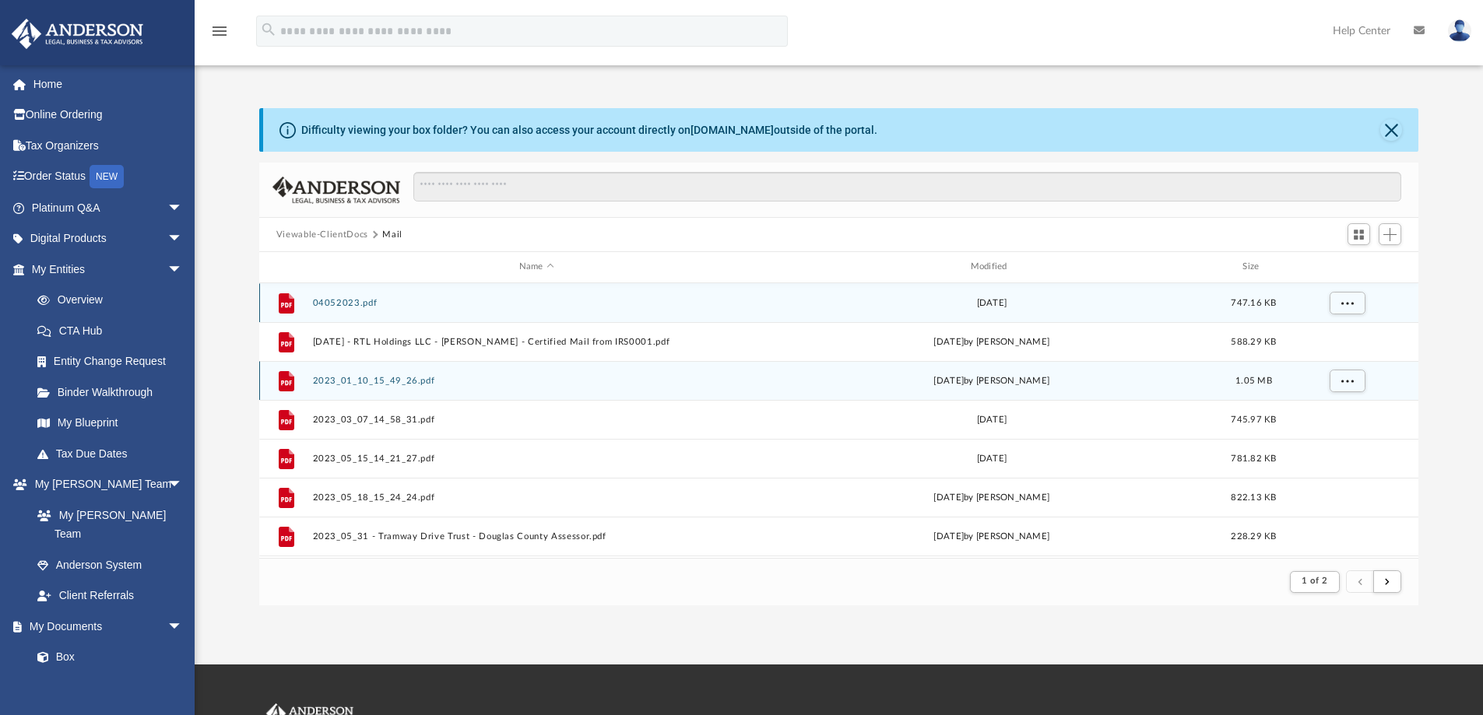
scroll to position [294, 1148]
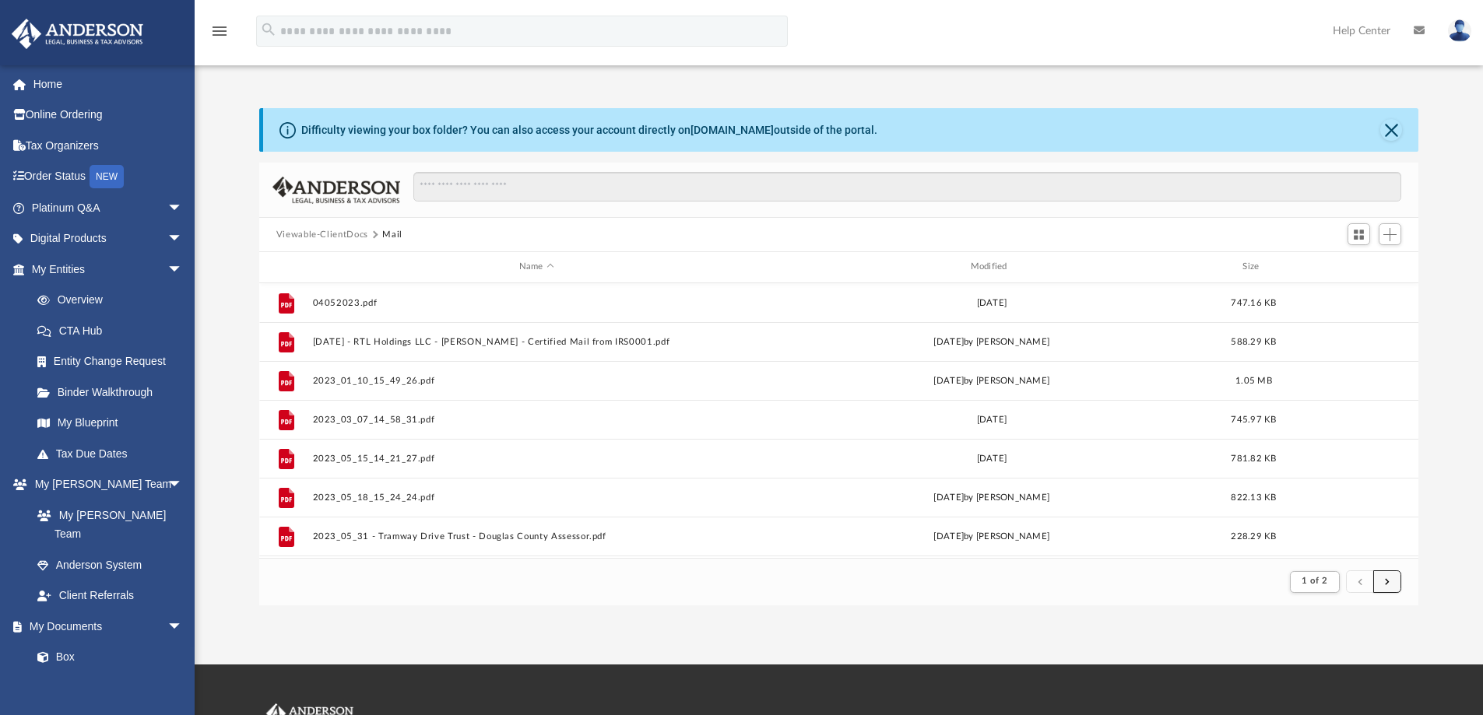
click at [1387, 578] on span "submit" at bounding box center [1387, 582] width 5 height 9
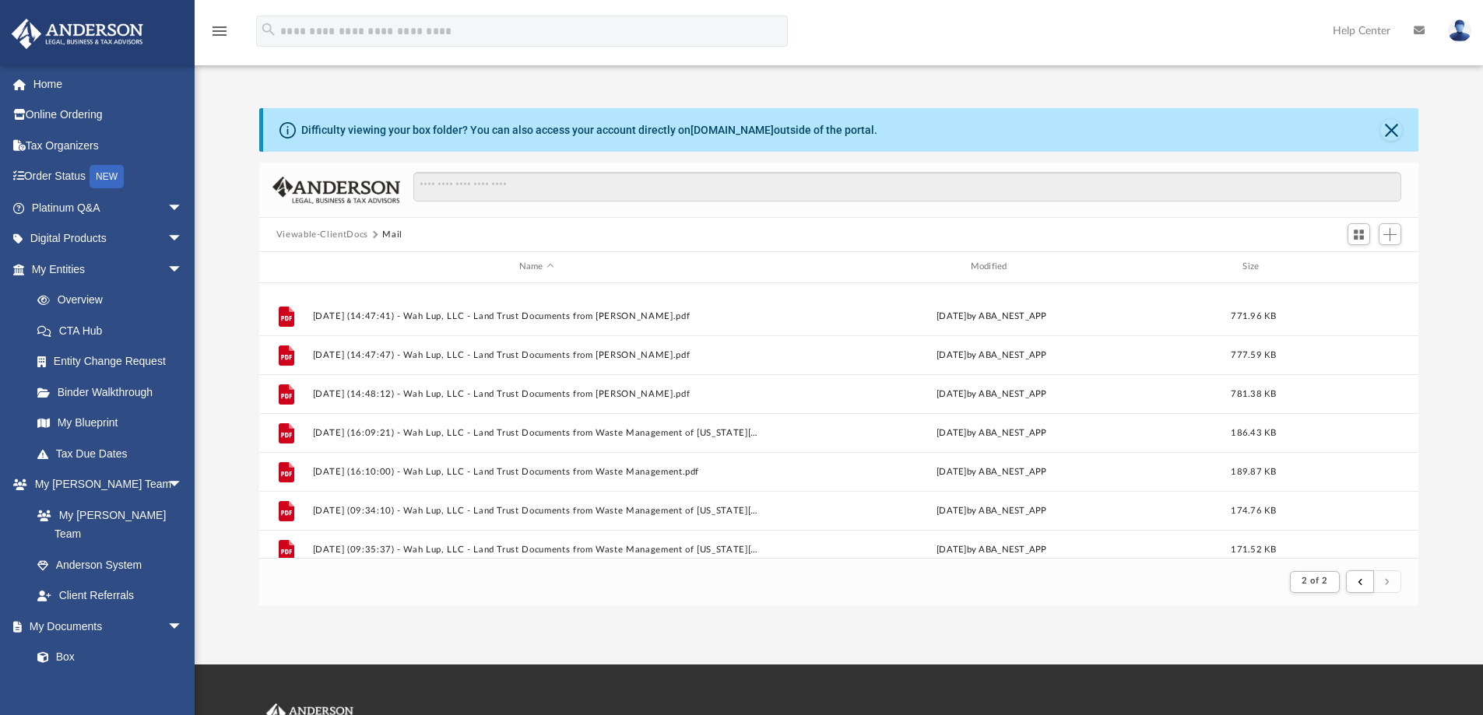
scroll to position [1204, 0]
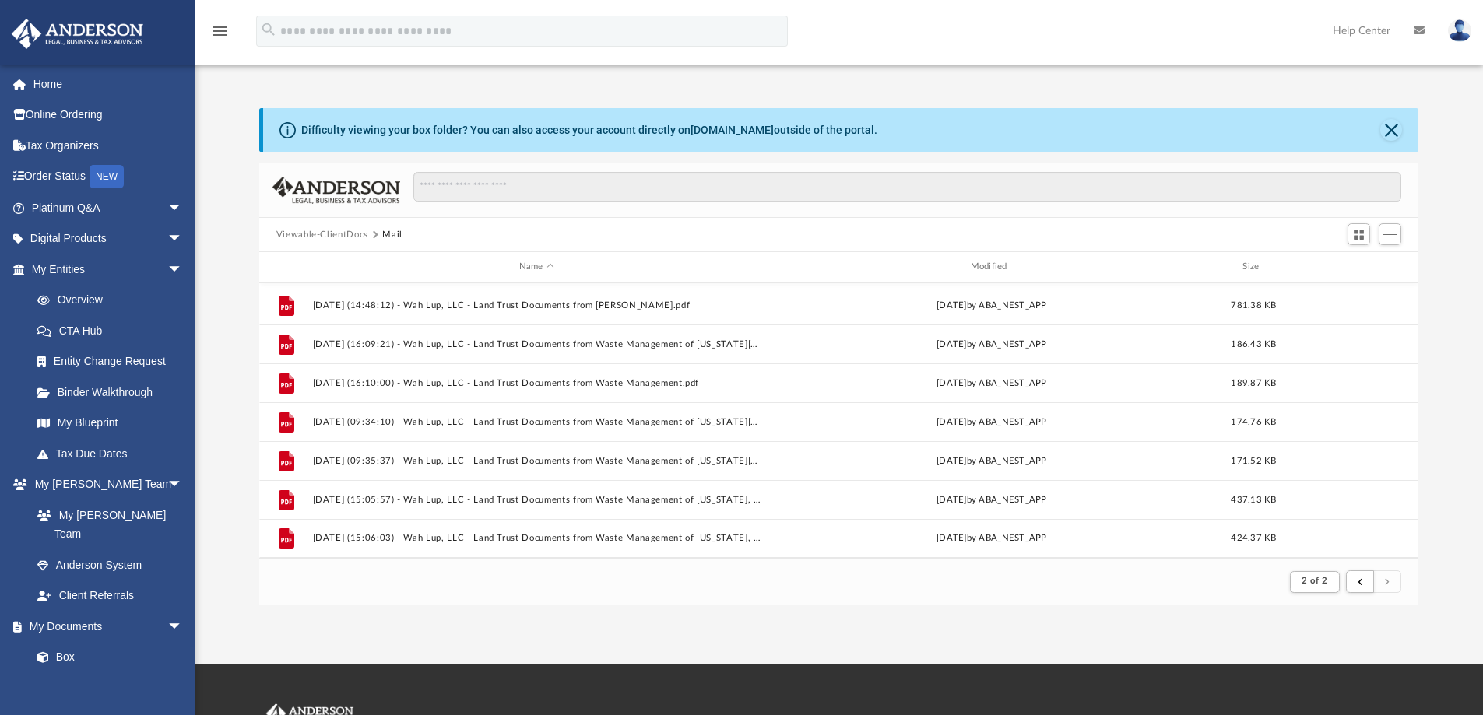
click at [1288, 101] on div "Difficulty viewing your box folder? You can also access your account directly o…" at bounding box center [839, 341] width 1288 height 530
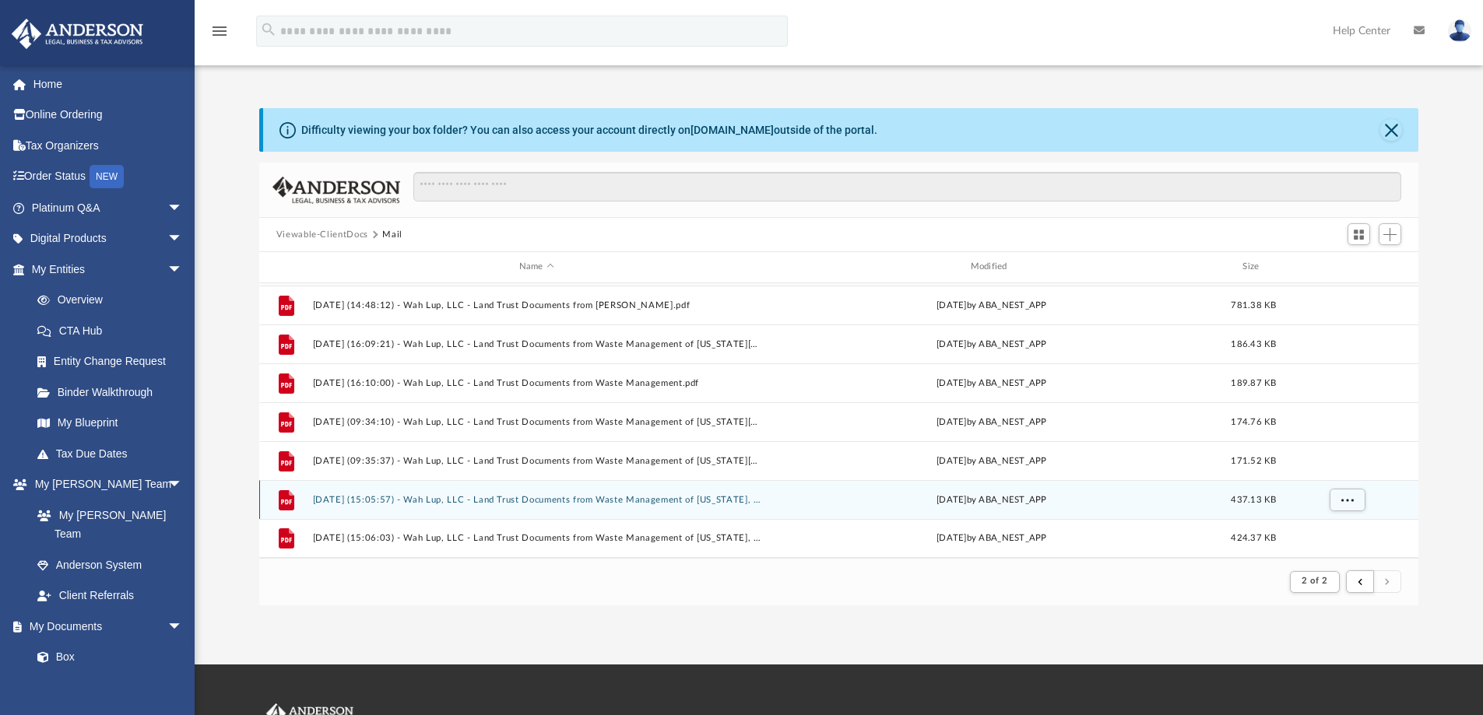
click at [351, 498] on button "[DATE] (15:05:57) - Wah Lup, LLC - Land Trust Documents from Waste Management o…" at bounding box center [536, 500] width 448 height 10
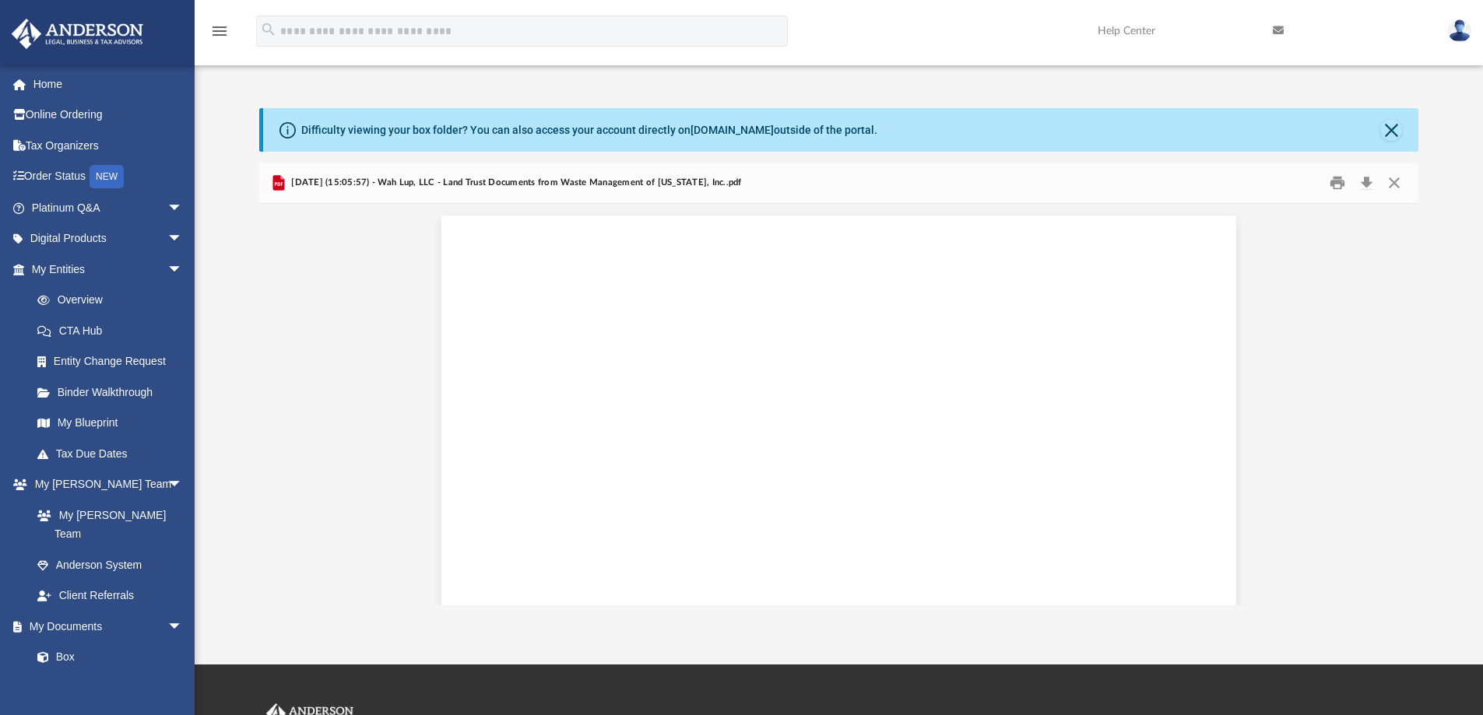
scroll to position [1046, 0]
click at [1366, 189] on button "Download" at bounding box center [1366, 183] width 28 height 24
